Goal: Check status: Check status

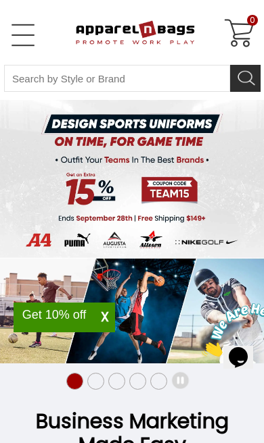
click at [14, 33] on link "Open Left Menu" at bounding box center [22, 35] width 27 height 27
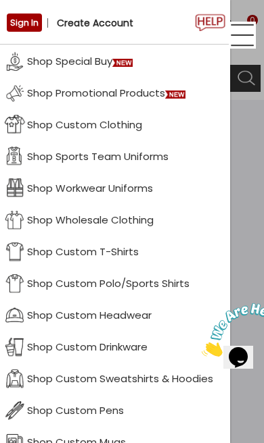
click at [28, 27] on link "Sign In" at bounding box center [24, 23] width 35 height 18
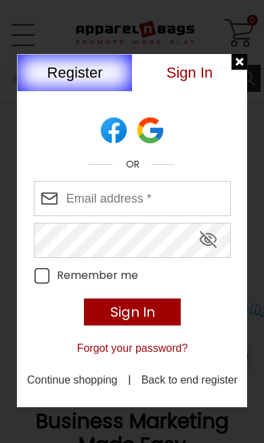
click at [181, 193] on input "Enter your email address" at bounding box center [132, 198] width 197 height 35
type input "patiencearthur@mac.com"
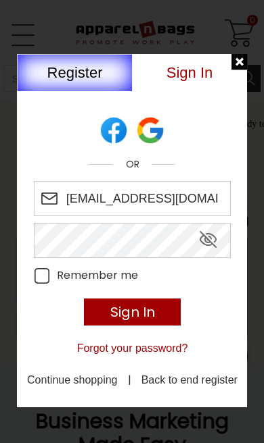
click at [38, 276] on icon "Remember Me" at bounding box center [42, 276] width 16 height 16
click at [38, 268] on input "Remember me" at bounding box center [108, 268] width 149 height 0
checkbox input "true"
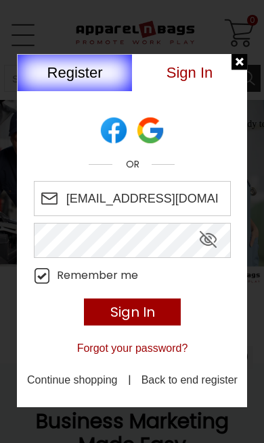
click at [164, 316] on input "Sign In" at bounding box center [132, 312] width 97 height 27
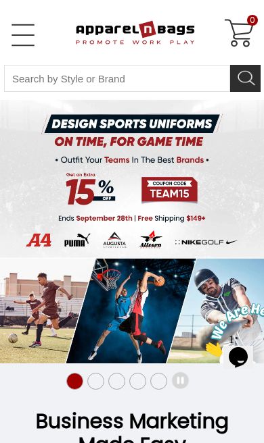
click at [21, 34] on link "Open Left Menu" at bounding box center [22, 35] width 27 height 27
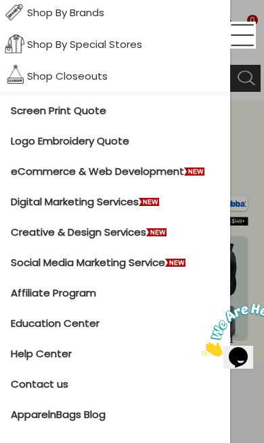
scroll to position [526, 0]
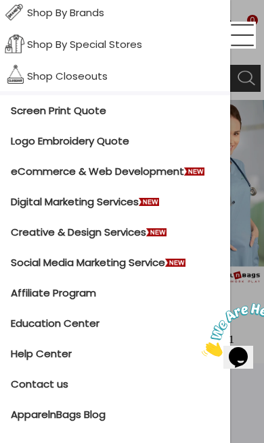
click at [121, 139] on link "Logo Embroidery Quote" at bounding box center [115, 141] width 230 height 30
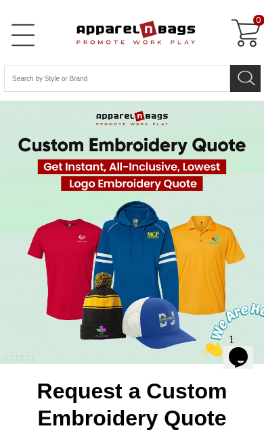
click at [26, 41] on link "Open Left Menu" at bounding box center [22, 35] width 27 height 27
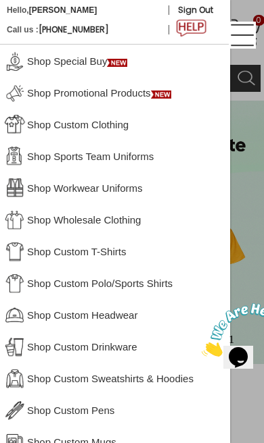
click at [70, 10] on b "Patience Arthur" at bounding box center [63, 9] width 68 height 9
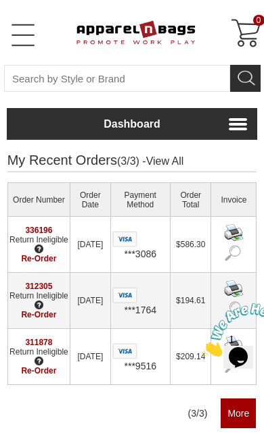
click at [52, 228] on link "336196" at bounding box center [38, 230] width 27 height 9
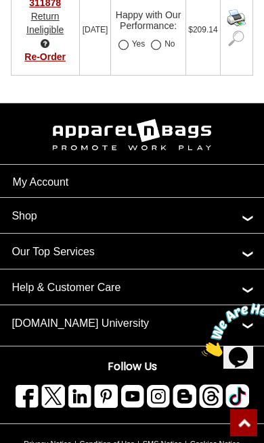
scroll to position [524, 0]
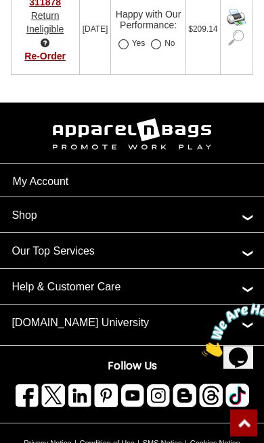
click at [63, 187] on link "My Account" at bounding box center [41, 181] width 56 height 11
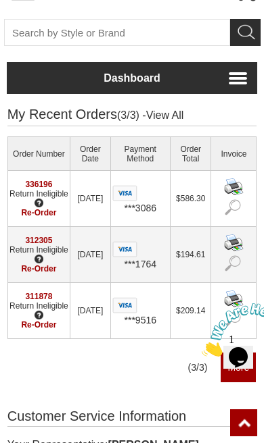
scroll to position [40, 0]
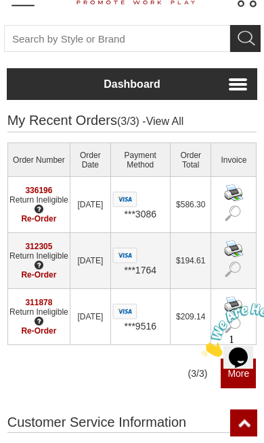
click at [51, 189] on link "336196" at bounding box center [38, 190] width 27 height 9
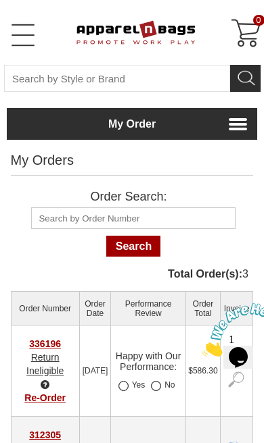
click at [52, 346] on link "336196" at bounding box center [45, 343] width 32 height 11
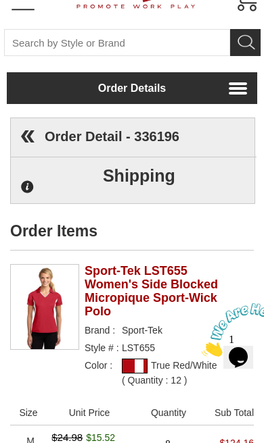
scroll to position [38, 0]
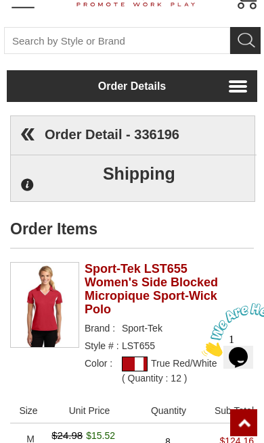
click at [30, 189] on div at bounding box center [27, 184] width 13 height 13
click at [229, 313] on h2 "Sport-Tek LST655 Women's Side Blocked Micropique Sport-Wick Polo" at bounding box center [157, 289] width 146 height 54
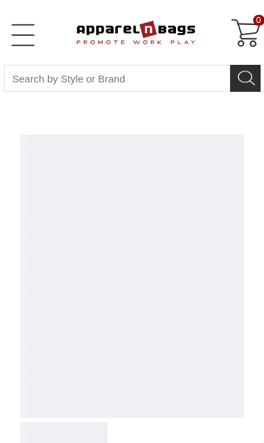
scroll to position [31, 0]
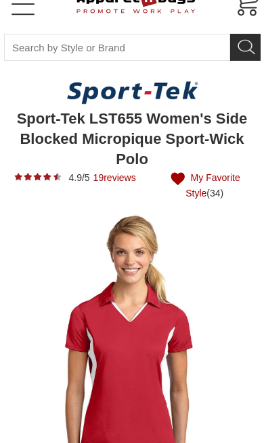
type input "See Next 12 Reviews"
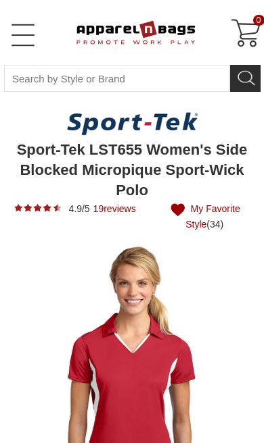
type input "See Next 12 Reviews"
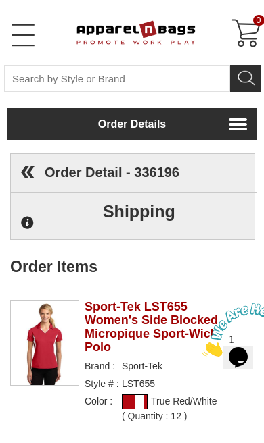
click at [166, 172] on h1 "Order Detail - 336196" at bounding box center [112, 172] width 134 height 17
click at [29, 170] on img at bounding box center [28, 172] width 34 height 34
